Goal: Navigation & Orientation: Find specific page/section

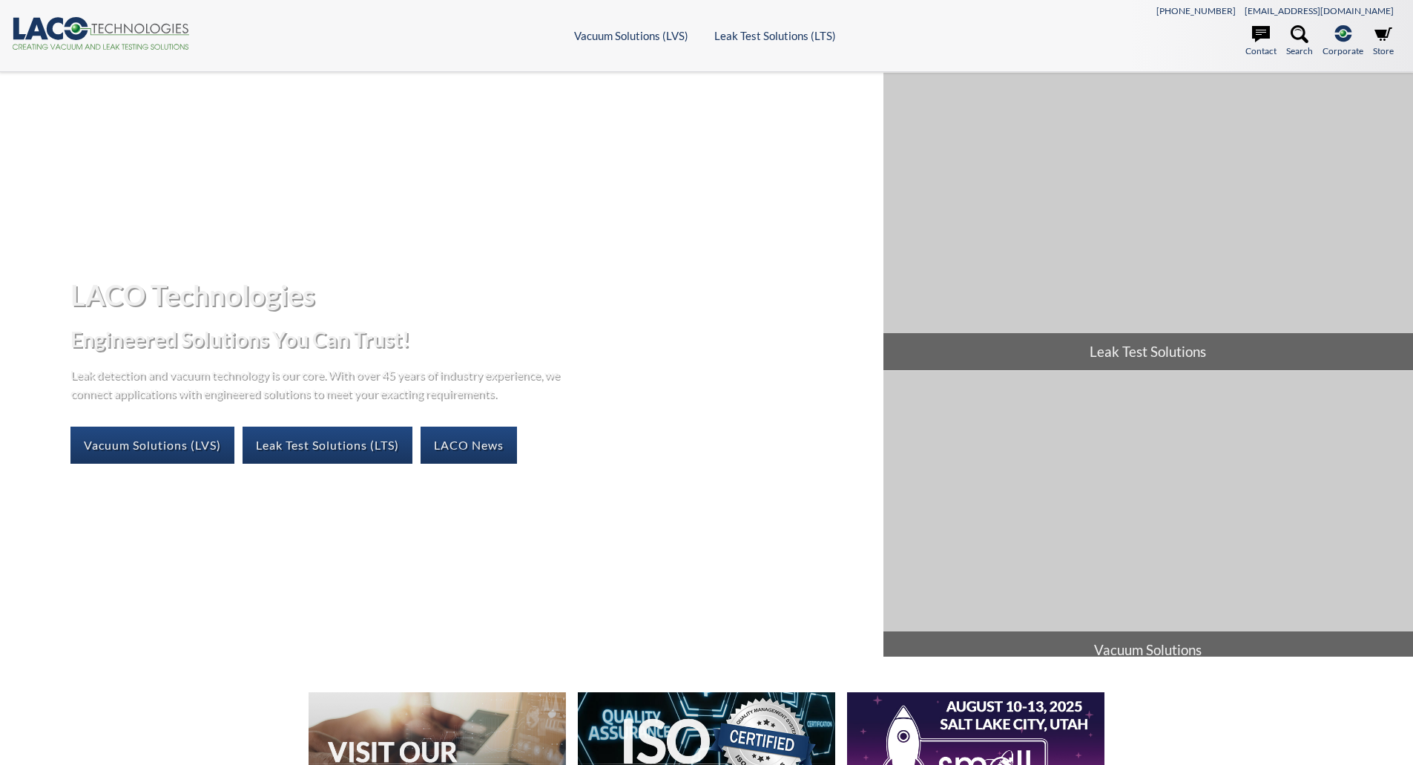
select select "Language Translate Widget"
click at [622, 45] on header ".cls-1{fill:#193661;}.cls-2{fill:#58595b;}.cls-3{fill:url(#radial-gradient);}.c…" at bounding box center [706, 36] width 1413 height 72
click at [622, 44] on header ".cls-1{fill:#193661;}.cls-2{fill:#58595b;}.cls-3{fill:url(#radial-gradient);}.c…" at bounding box center [706, 36] width 1413 height 72
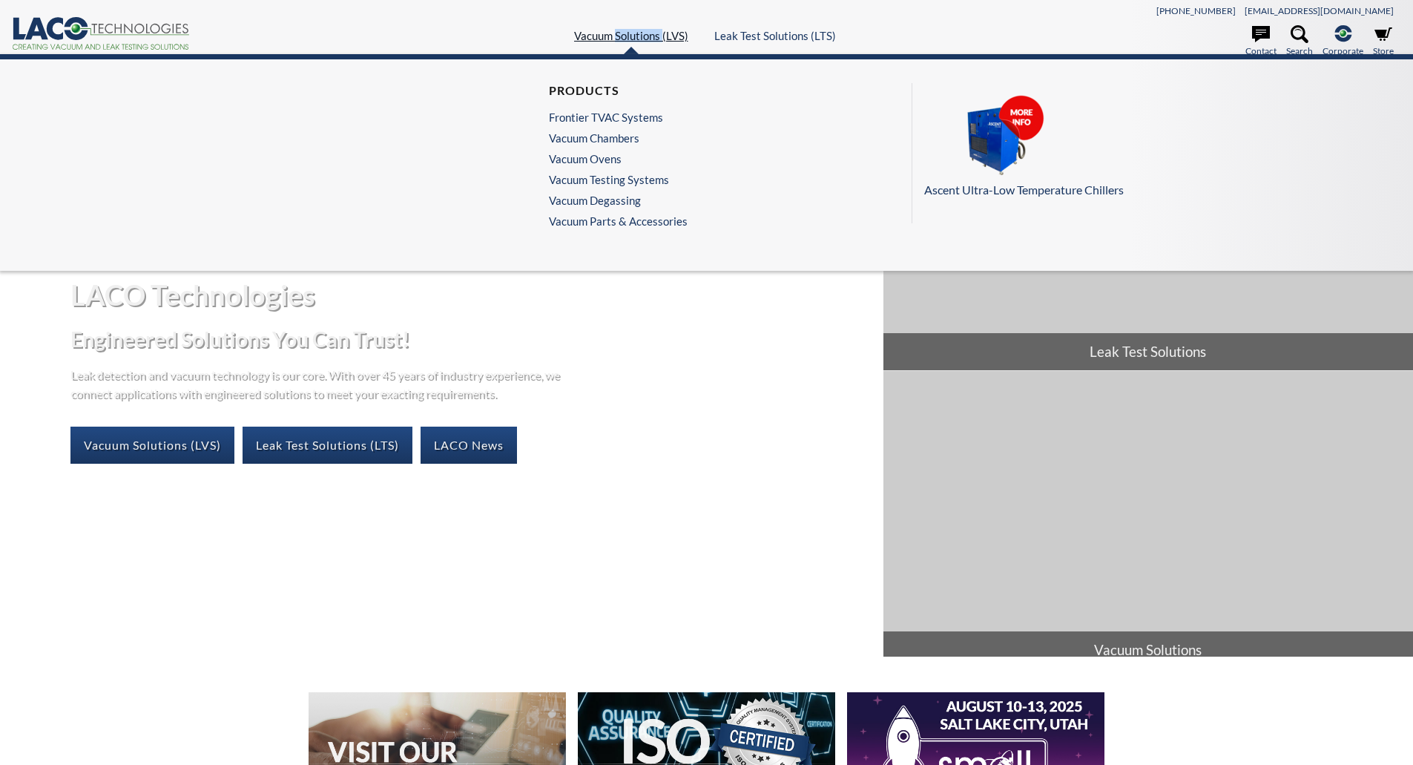
click at [622, 39] on link "Vacuum Solutions (LVS)" at bounding box center [631, 35] width 114 height 13
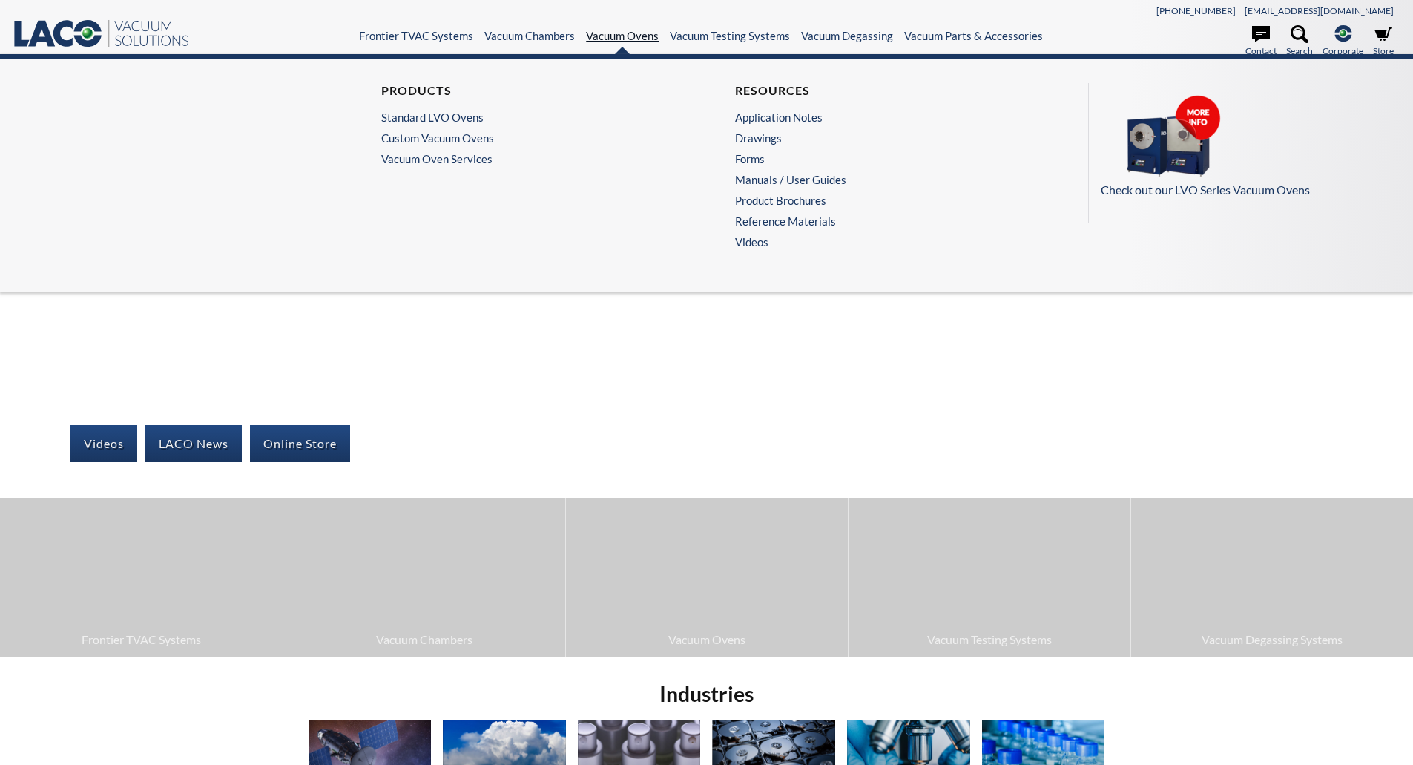
select select "Language Translate Widget"
click at [475, 141] on link "Custom Vacuum Ovens" at bounding box center [525, 137] width 289 height 13
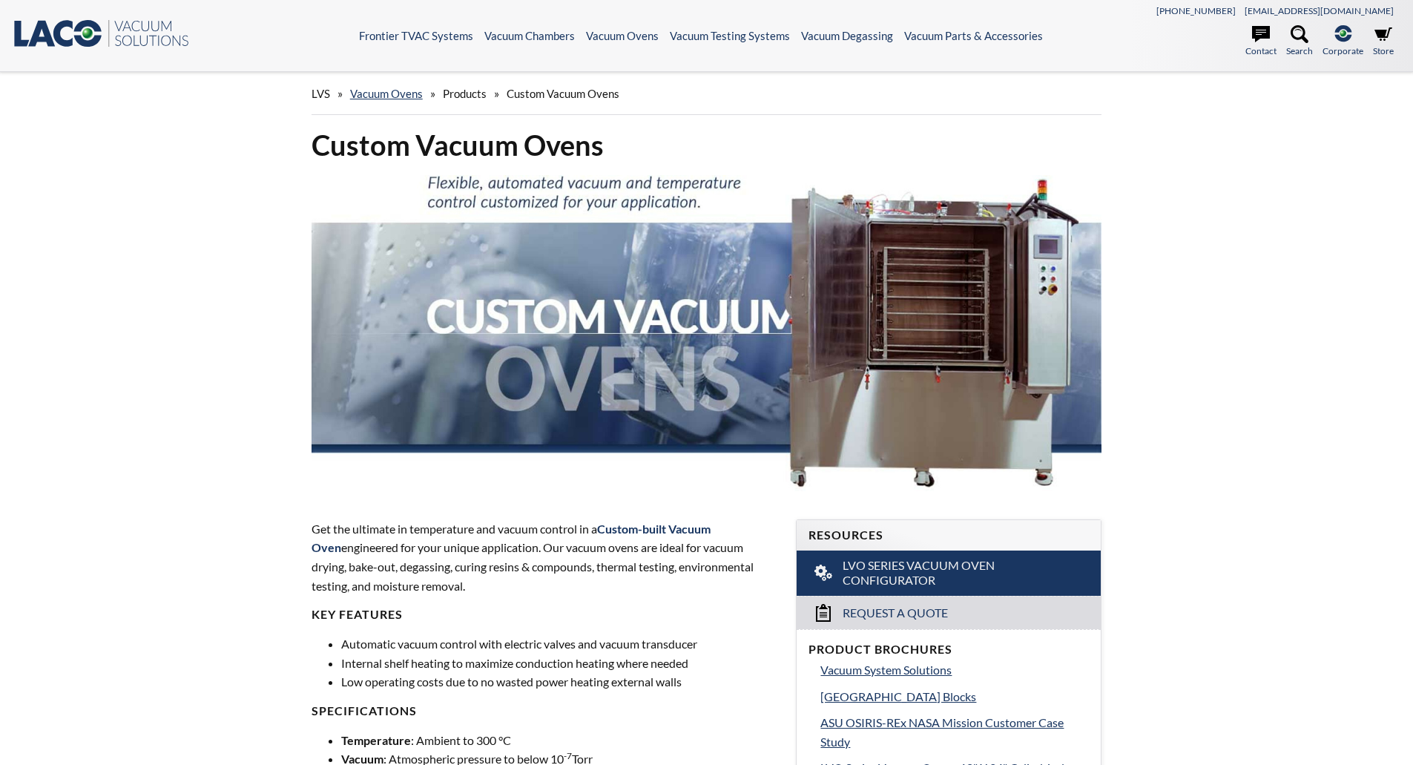
select select "Language Translate Widget"
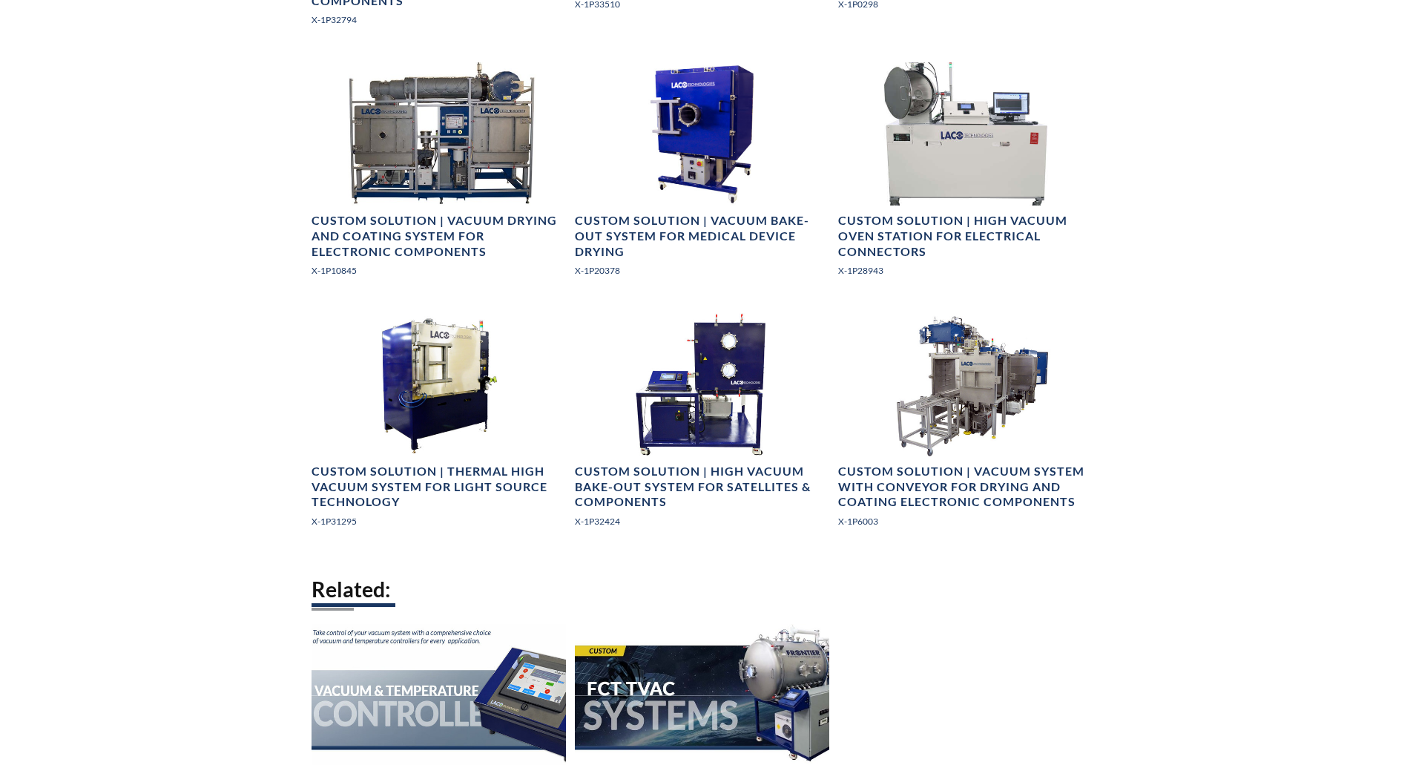
scroll to position [2077, 0]
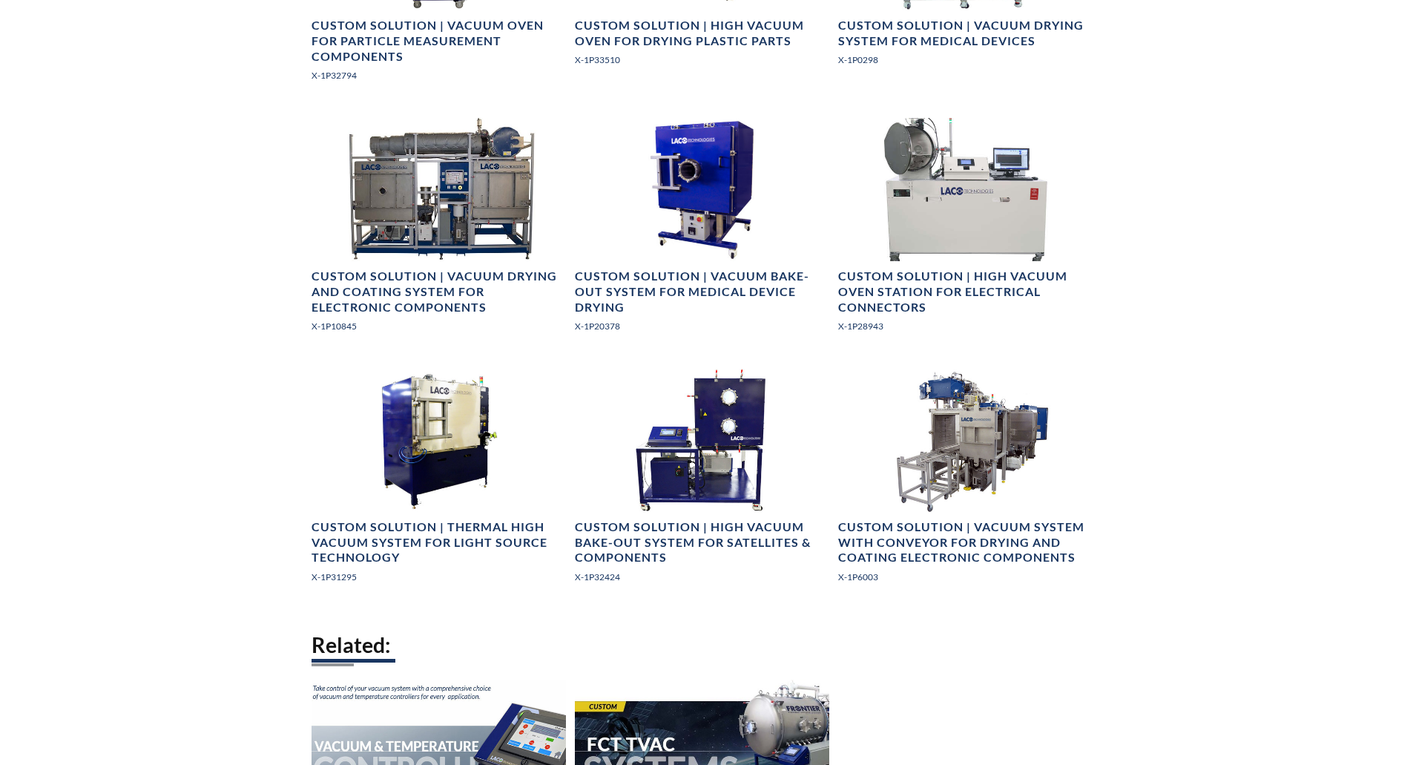
drag, startPoint x: 1146, startPoint y: 538, endPoint x: 1143, endPoint y: 480, distance: 58.0
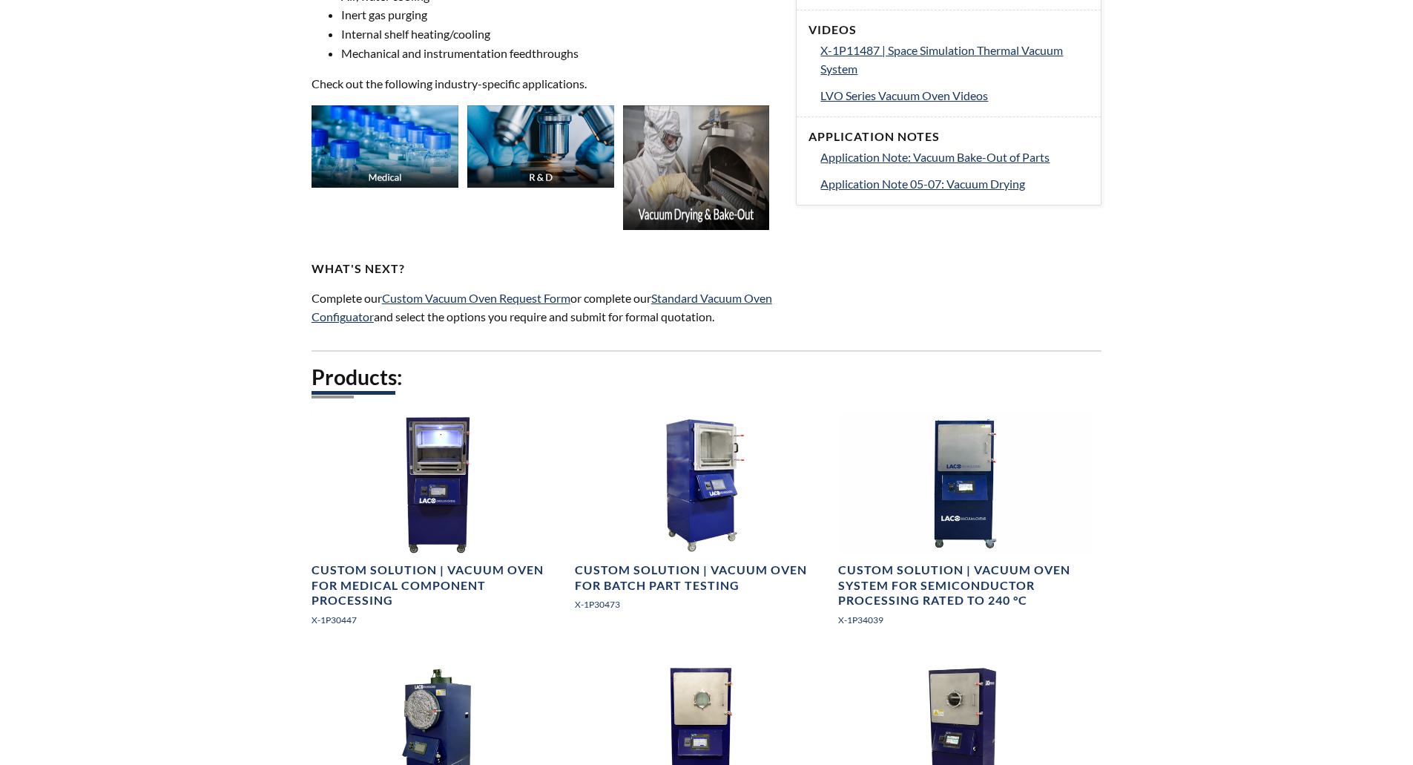
scroll to position [0, 0]
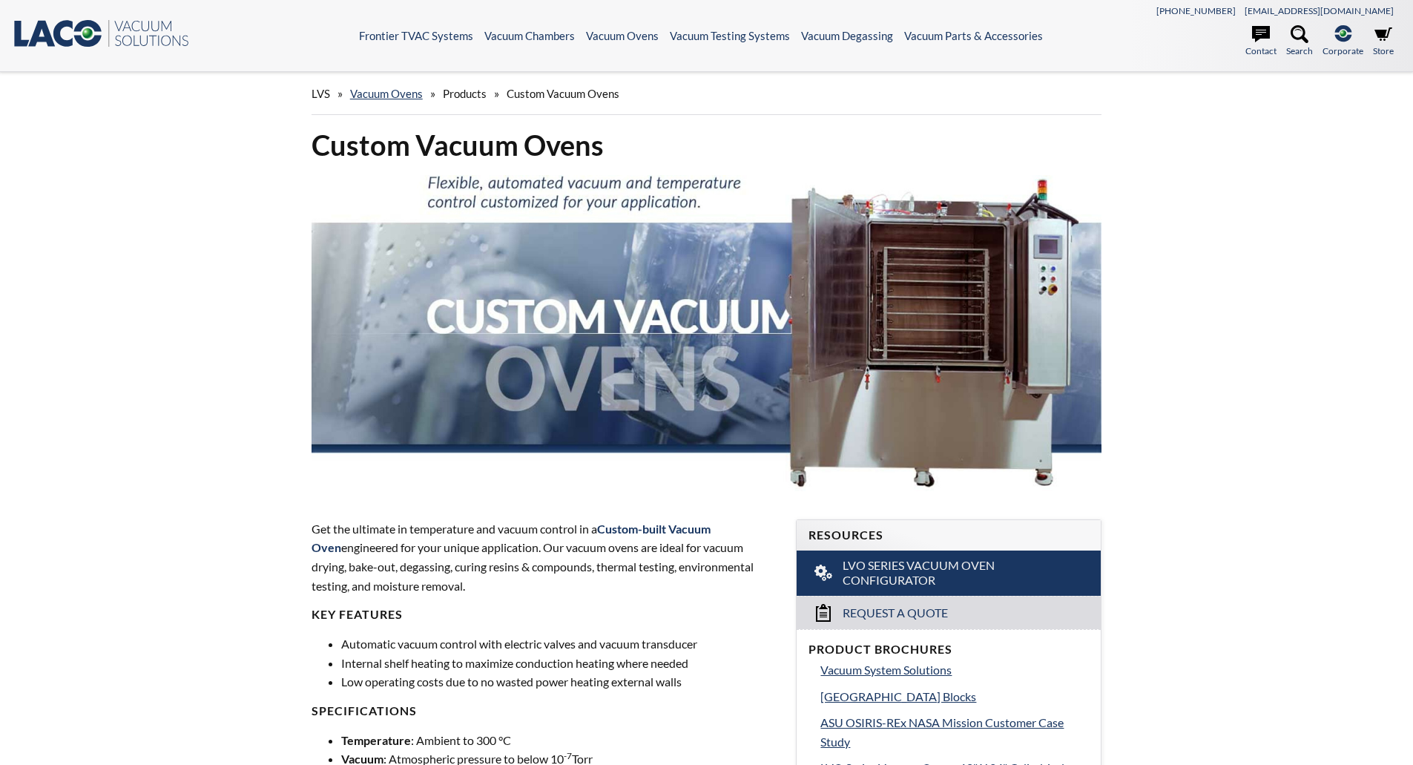
drag, startPoint x: 1198, startPoint y: 550, endPoint x: 1151, endPoint y: 355, distance: 200.1
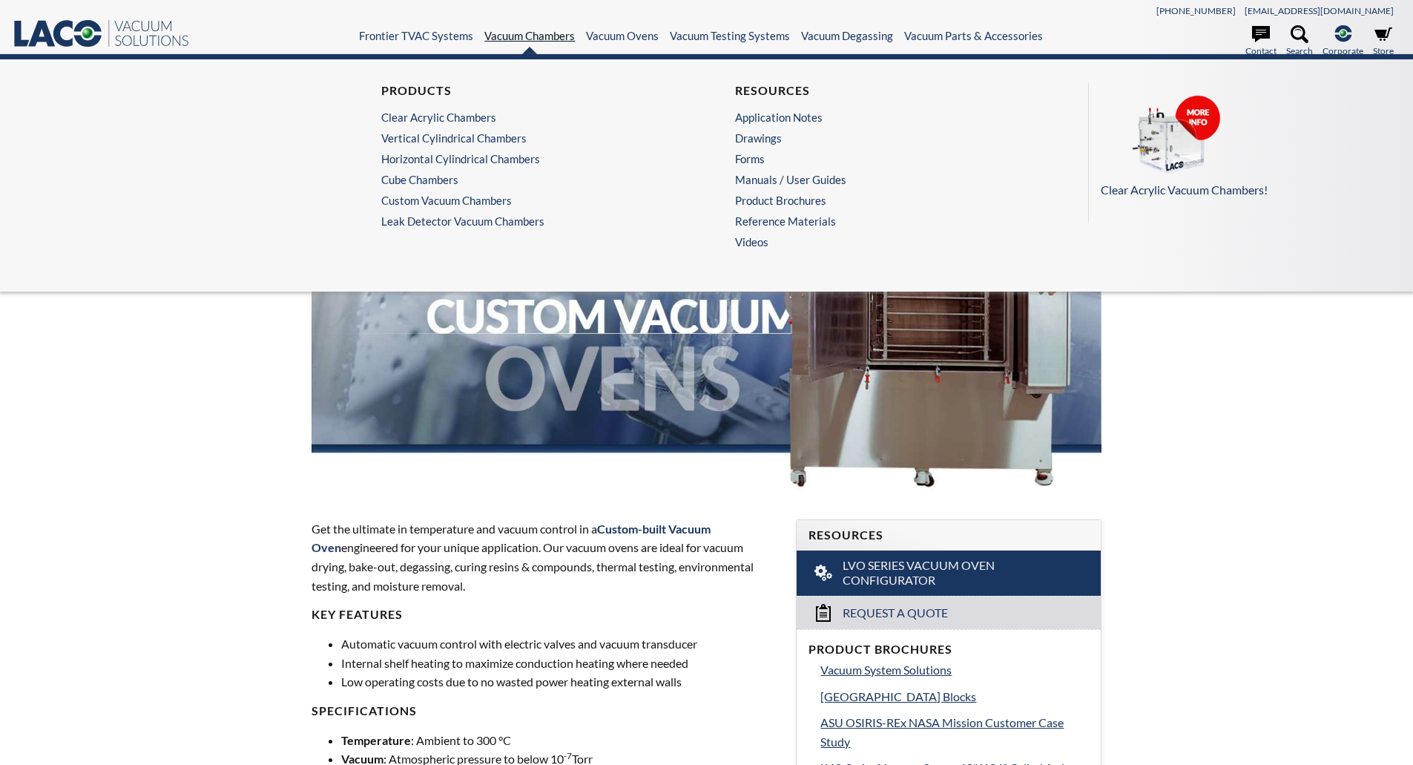
click at [512, 37] on link "Vacuum Chambers" at bounding box center [529, 35] width 91 height 13
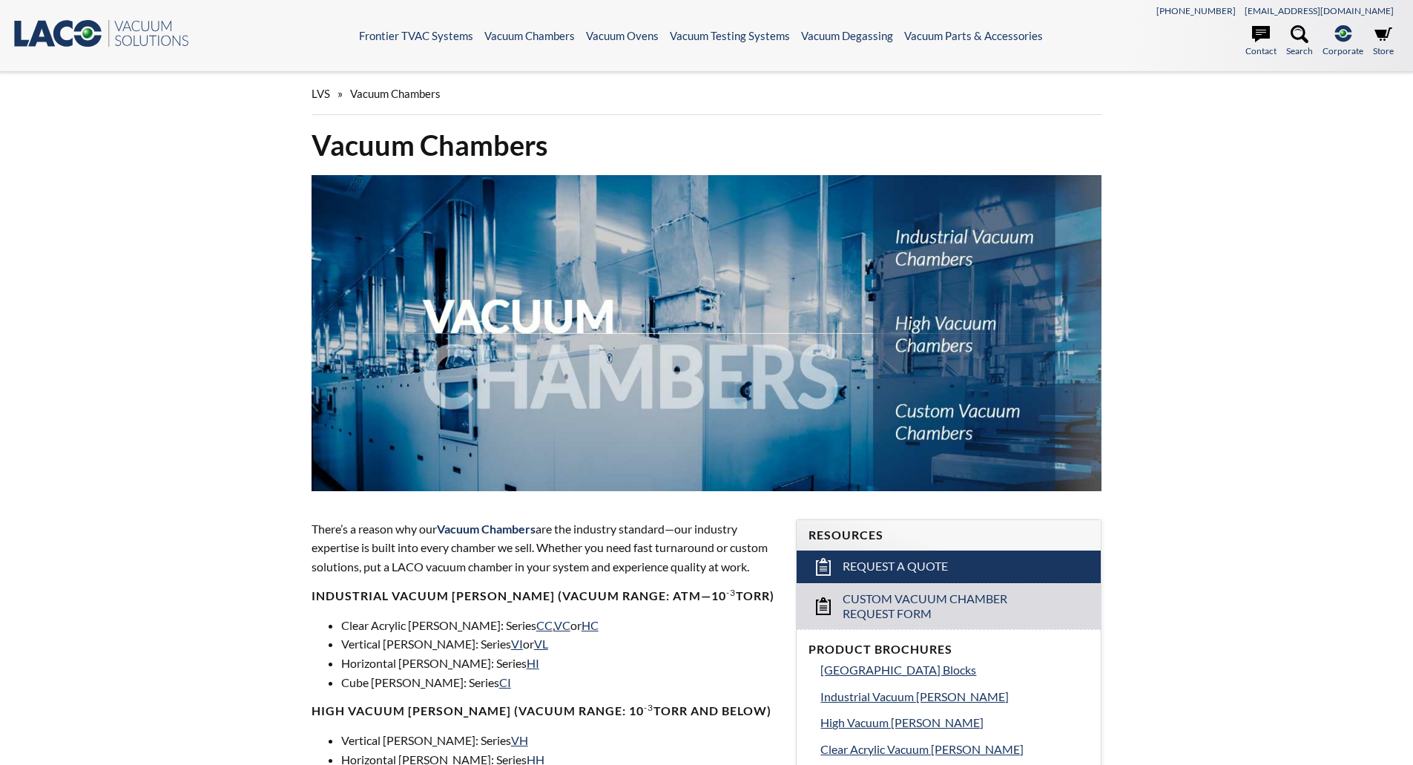
select select "Language Translate Widget"
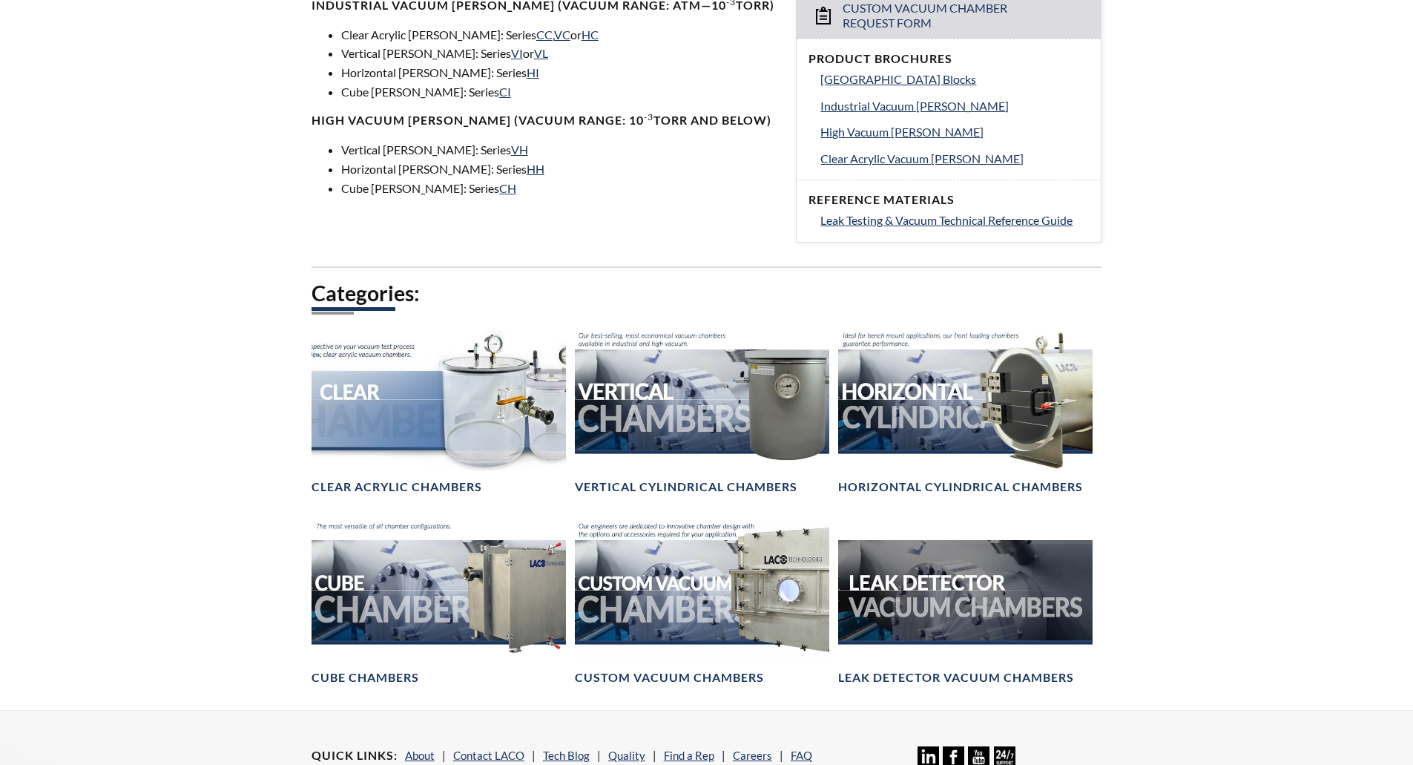
scroll to position [668, 0]
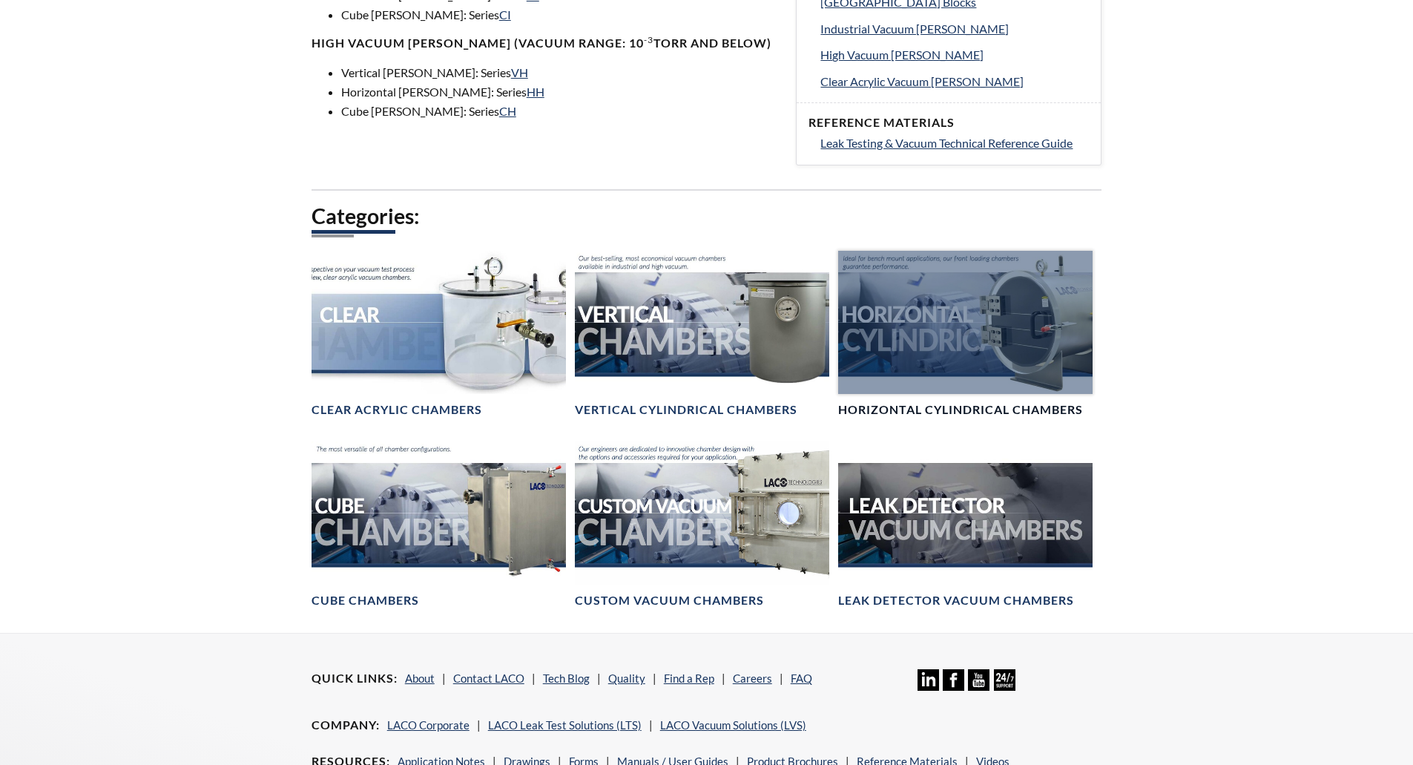
click at [937, 327] on div at bounding box center [965, 322] width 254 height 143
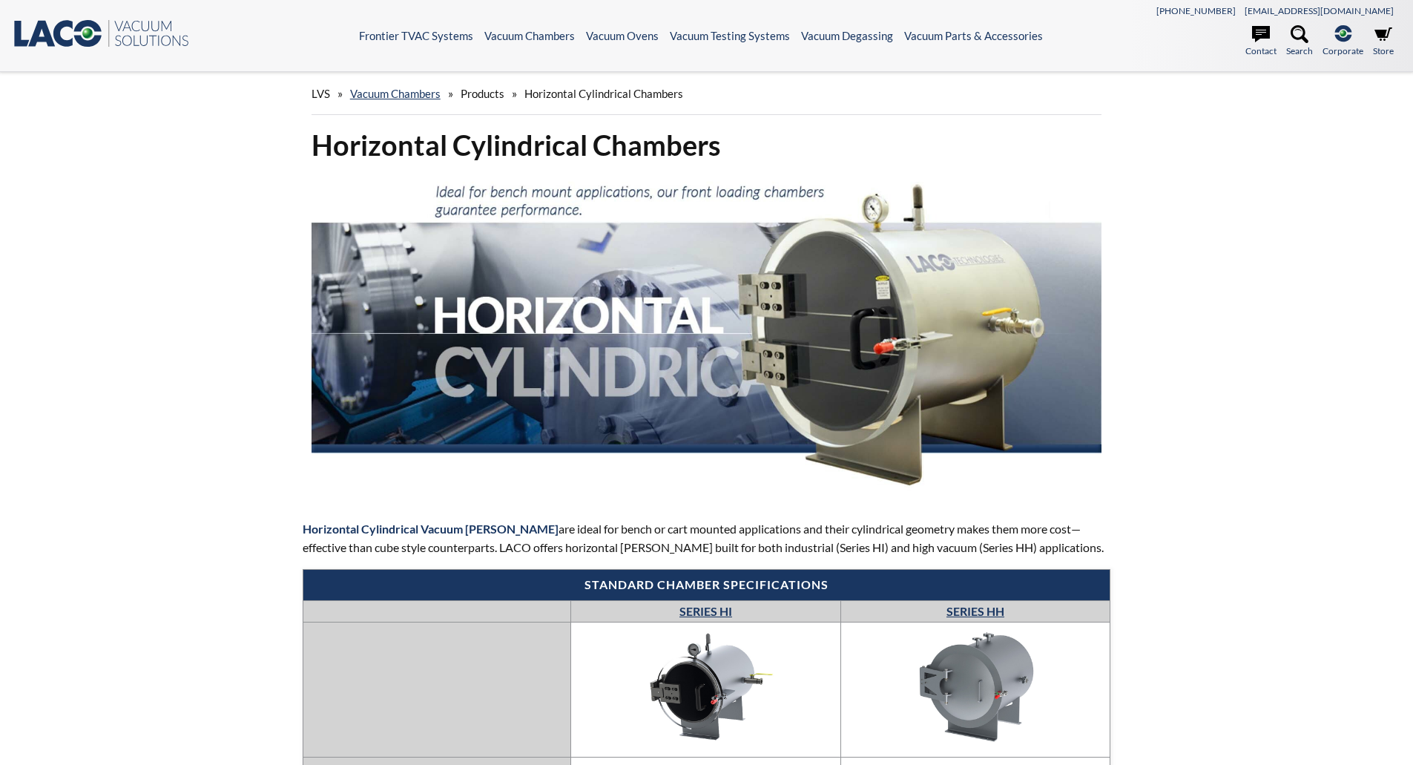
select select "Language Translate Widget"
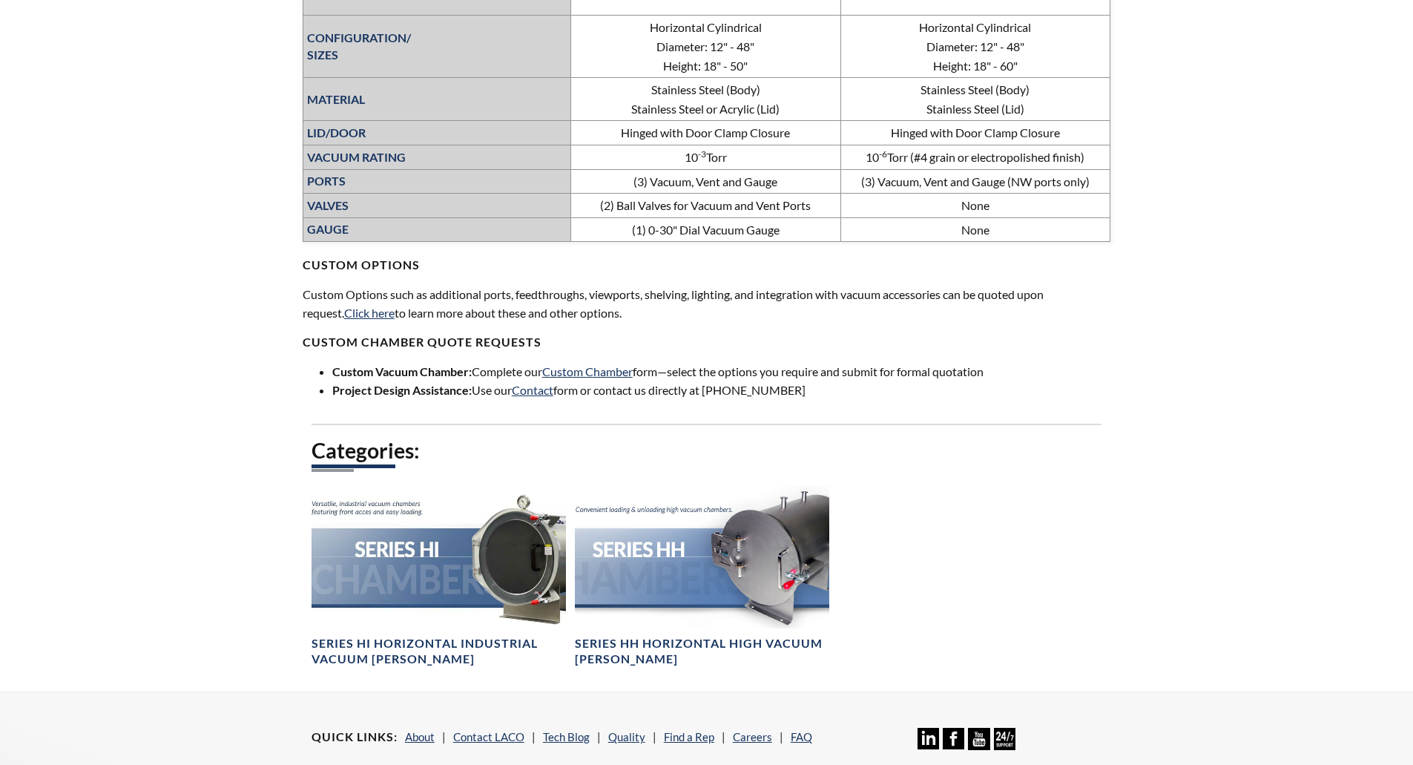
scroll to position [1039, 0]
